Goal: Information Seeking & Learning: Learn about a topic

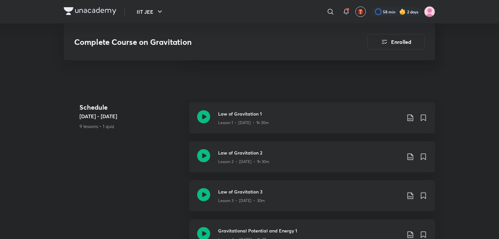
click at [159, 42] on h3 "Complete Course on Gravitation" at bounding box center [202, 41] width 256 height 9
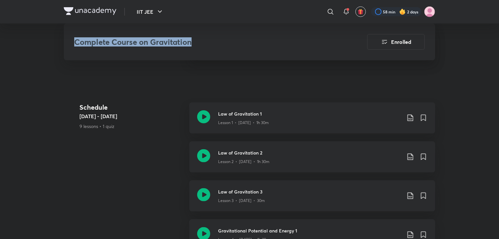
click at [159, 42] on h3 "Complete Course on Gravitation" at bounding box center [202, 41] width 256 height 9
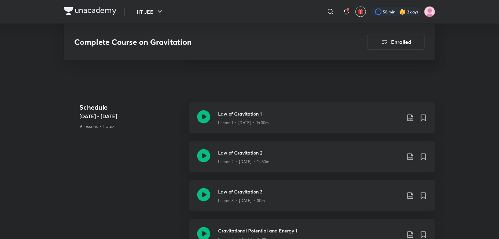
click at [152, 77] on div "Complete Course on Gravitation Enrolled IIT JEE Plus Syllabus Physics Hinglish …" at bounding box center [249, 177] width 371 height 960
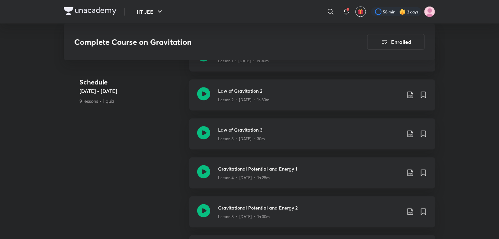
scroll to position [400, 0]
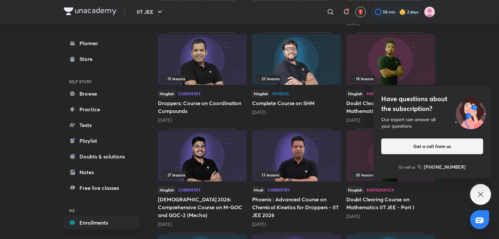
scroll to position [701, 0]
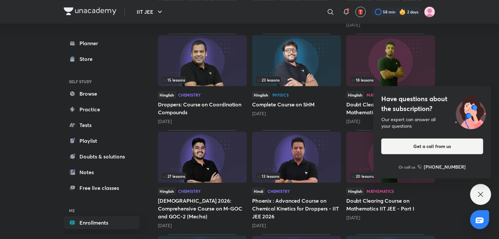
click at [475, 190] on div "Have questions about the subscription? Our expert can answer all your questions…" at bounding box center [480, 194] width 21 height 21
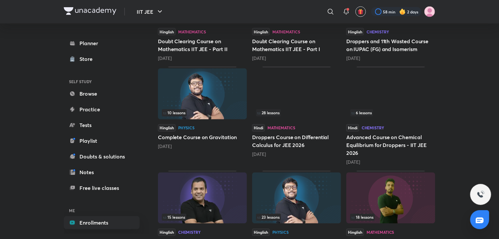
scroll to position [564, 0]
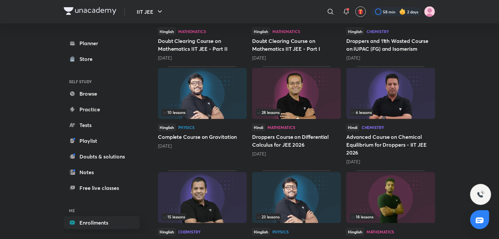
click at [303, 93] on img at bounding box center [296, 93] width 89 height 51
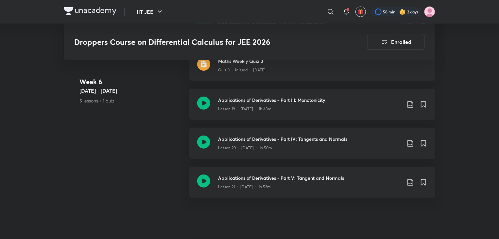
scroll to position [1363, 0]
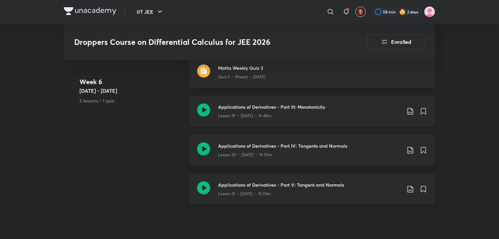
click at [299, 103] on h3 "Applications of Derivatives - Part III: Monotonicity" at bounding box center [309, 106] width 183 height 7
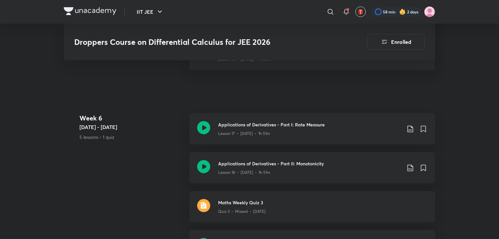
scroll to position [1313, 0]
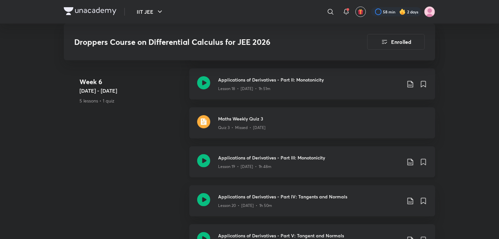
click at [327, 154] on h3 "Applications of Derivatives - Part III: Monotonicity" at bounding box center [309, 157] width 183 height 7
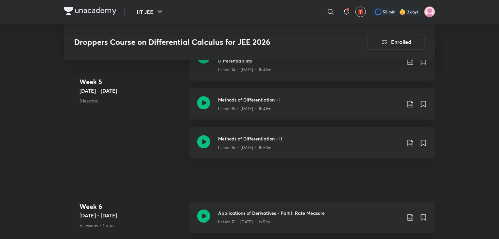
scroll to position [1219, 0]
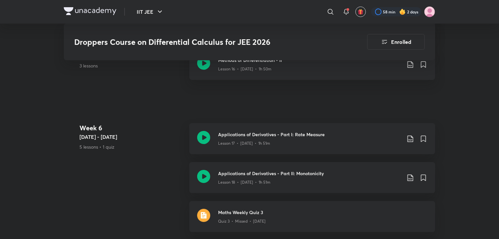
click at [241, 142] on div "Applications of Derivatives - Part I: Rate Measure Lesson 17 • [DATE] • 1h 51m" at bounding box center [312, 138] width 246 height 31
